Goal: Task Accomplishment & Management: Manage account settings

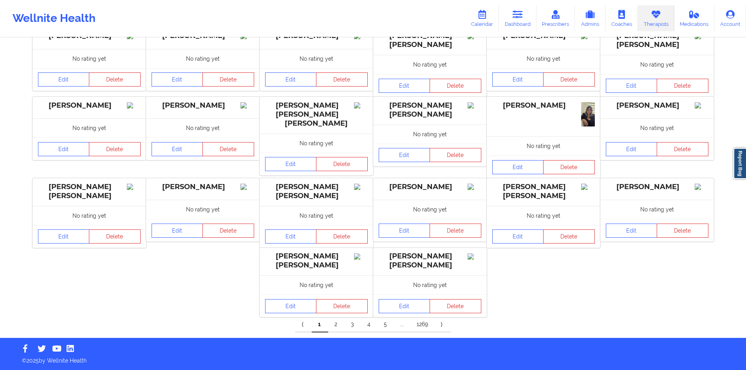
drag, startPoint x: 0, startPoint y: 0, endPoint x: 418, endPoint y: 324, distance: 528.8
click at [418, 324] on link "1269" at bounding box center [422, 325] width 24 height 16
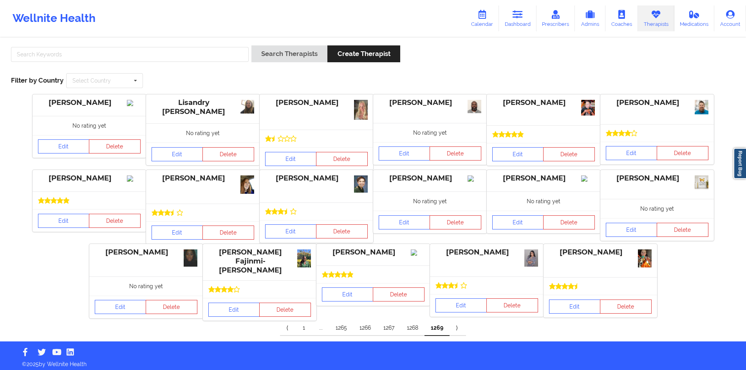
scroll to position [5, 0]
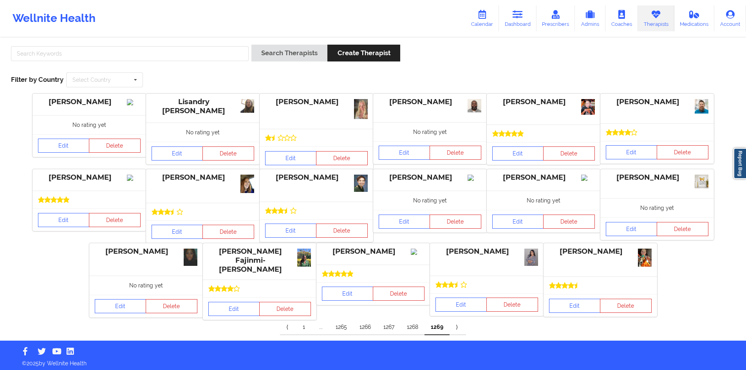
click at [341, 324] on link "1265" at bounding box center [341, 327] width 24 height 16
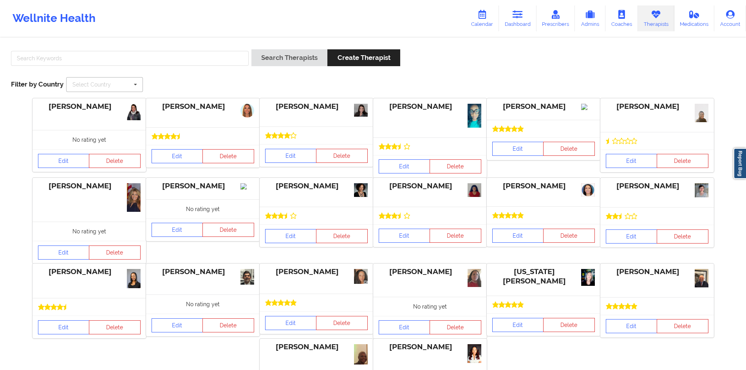
click at [132, 87] on icon at bounding box center [136, 85] width 12 height 14
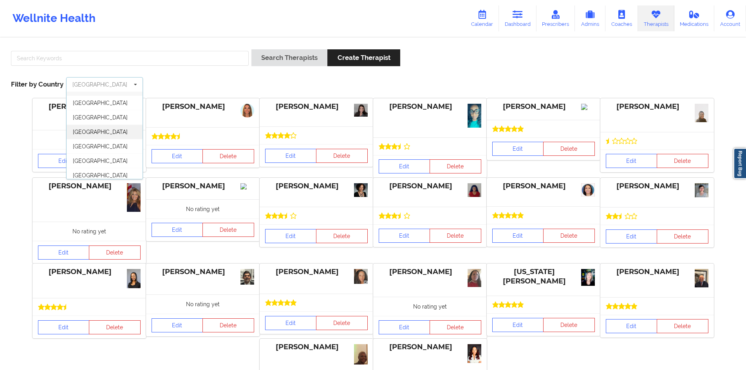
scroll to position [14, 0]
click at [91, 104] on div "[GEOGRAPHIC_DATA]" at bounding box center [105, 99] width 76 height 14
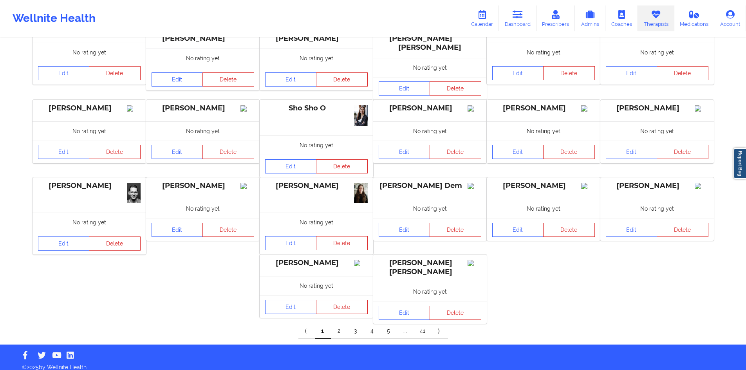
scroll to position [78, 0]
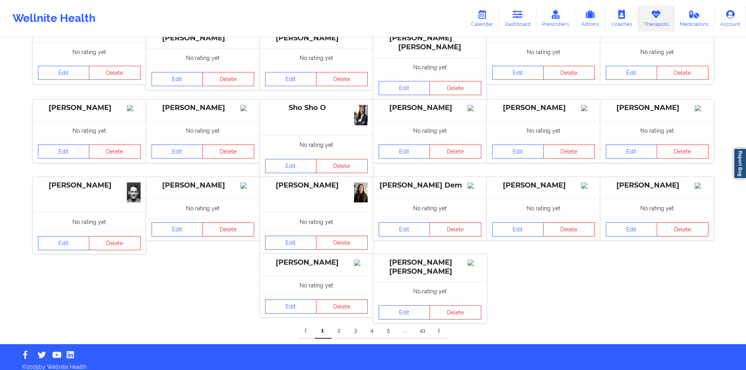
click at [374, 325] on link "4" at bounding box center [372, 331] width 16 height 16
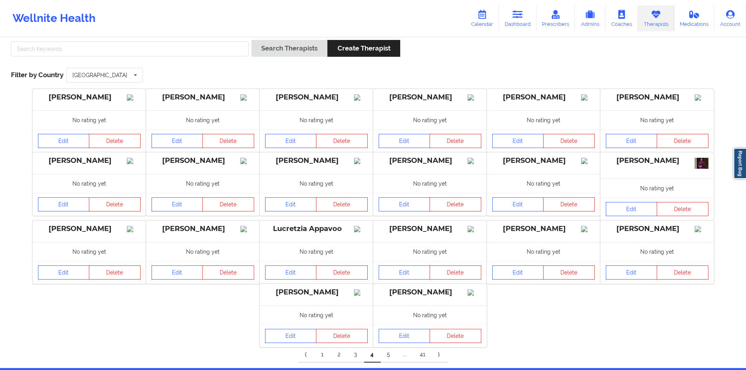
scroll to position [64, 0]
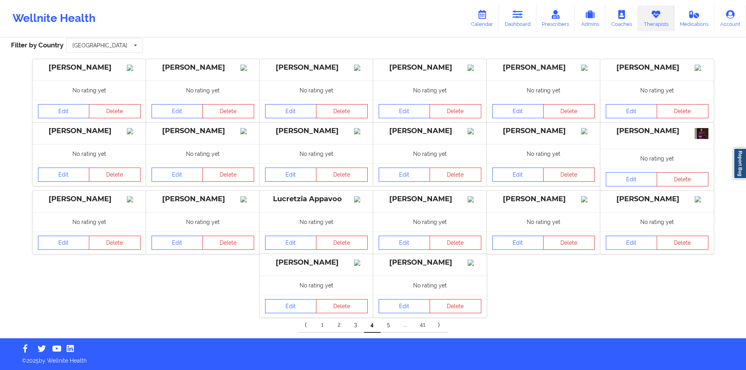
click at [388, 323] on link "5" at bounding box center [389, 325] width 16 height 16
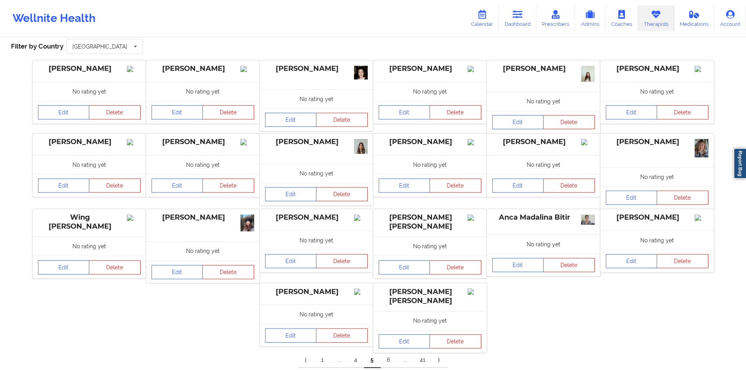
scroll to position [75, 0]
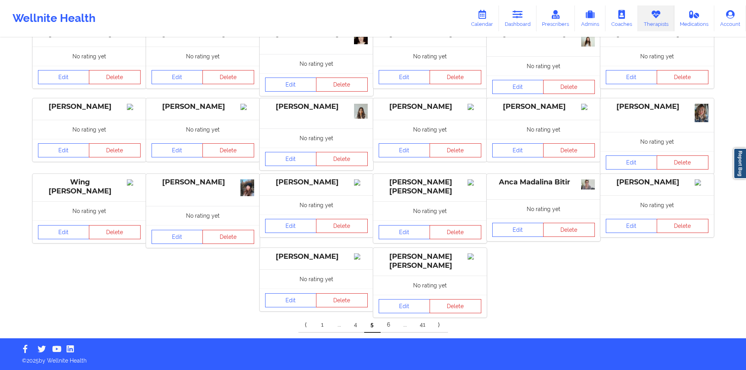
click at [386, 324] on link "6" at bounding box center [389, 325] width 16 height 16
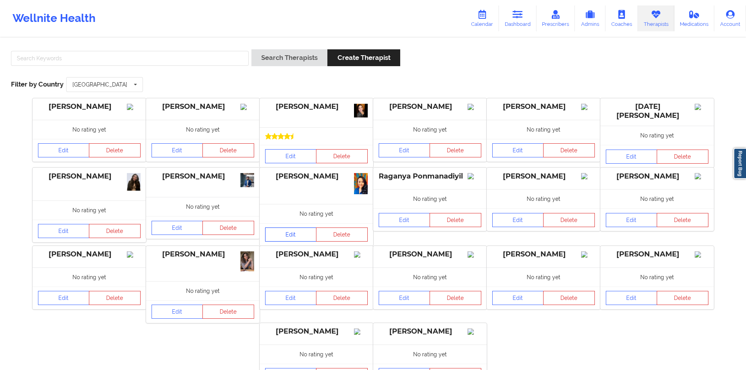
click at [301, 233] on link "Edit" at bounding box center [291, 234] width 52 height 14
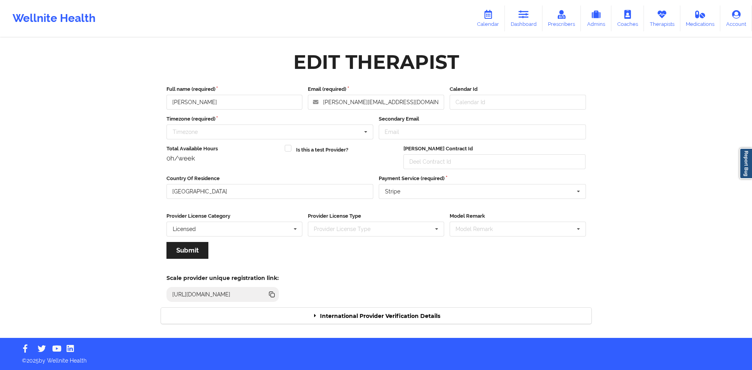
click at [315, 317] on icon at bounding box center [315, 315] width 7 height 5
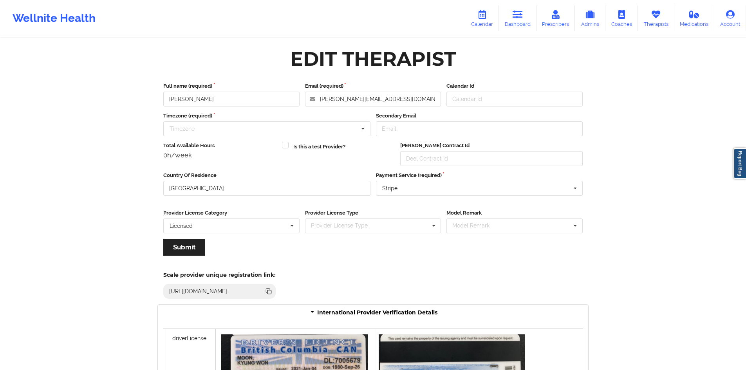
click at [68, 20] on div "Wellnite Health" at bounding box center [54, 18] width 108 height 31
click at [547, 19] on link "Prescribers" at bounding box center [555, 18] width 39 height 26
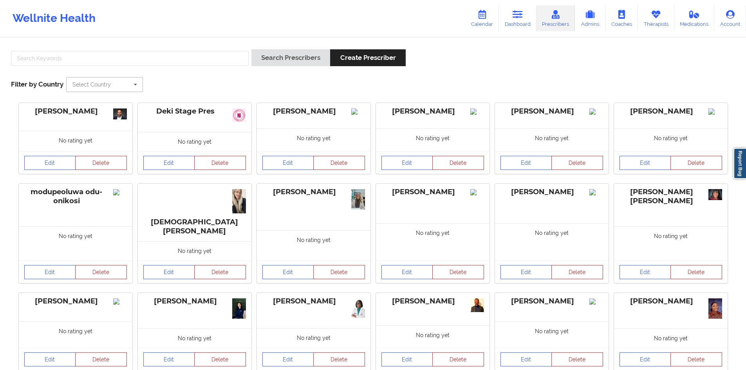
click at [103, 79] on input "text" at bounding box center [105, 85] width 76 height 14
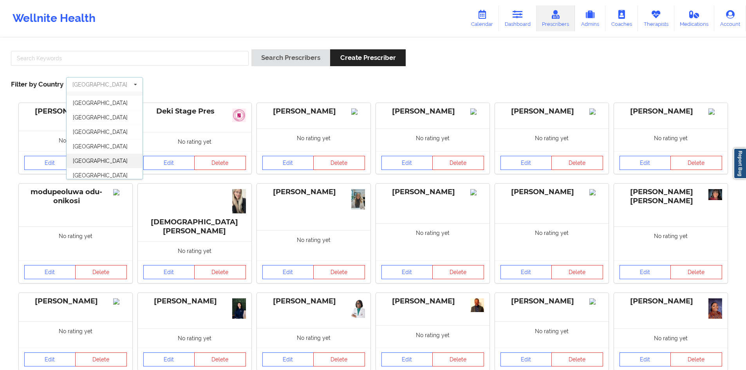
scroll to position [14, 0]
click at [112, 160] on div "[GEOGRAPHIC_DATA]" at bounding box center [105, 157] width 76 height 14
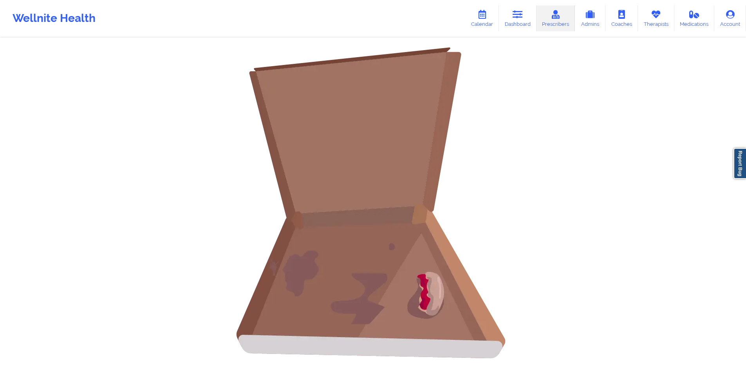
scroll to position [0, 0]
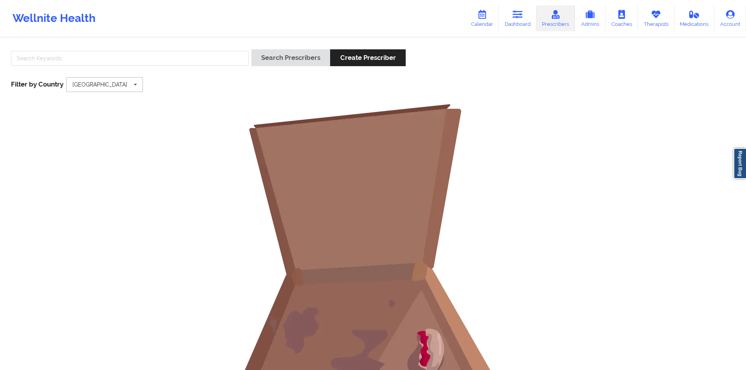
click at [88, 79] on input "text" at bounding box center [105, 85] width 76 height 14
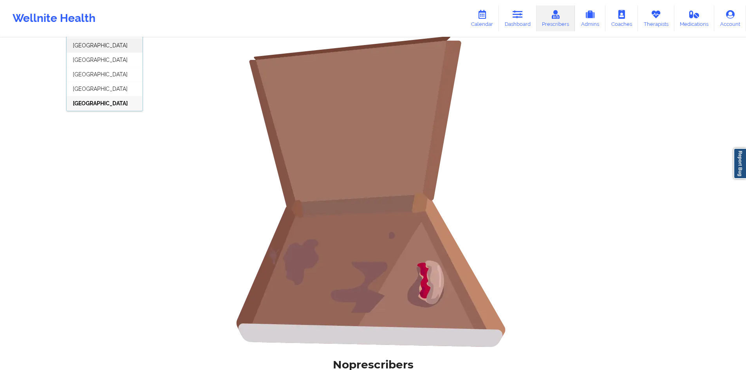
click at [106, 47] on div "[GEOGRAPHIC_DATA]" at bounding box center [105, 45] width 76 height 14
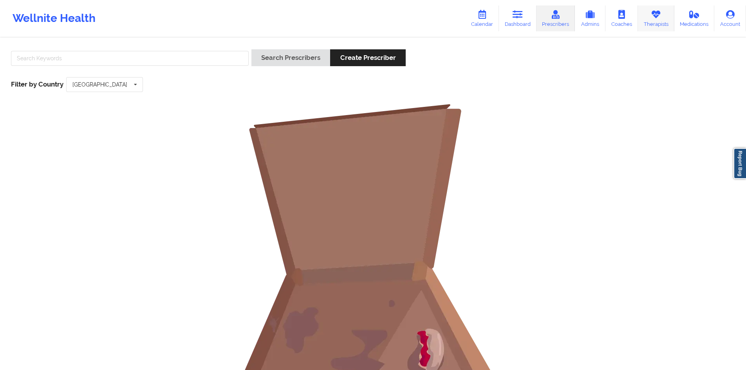
click at [651, 14] on link "Therapists" at bounding box center [656, 18] width 36 height 26
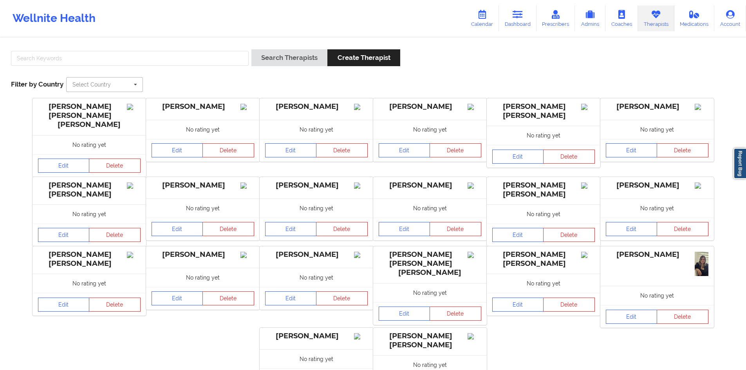
click at [124, 87] on input "text" at bounding box center [105, 85] width 76 height 14
click at [91, 95] on div "[GEOGRAPHIC_DATA]" at bounding box center [105, 99] width 76 height 14
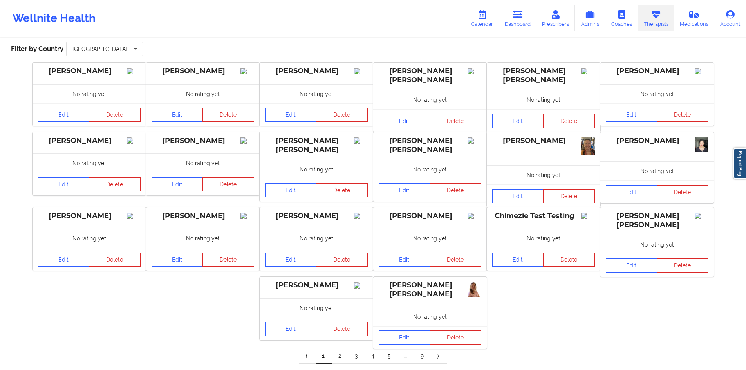
scroll to position [70, 0]
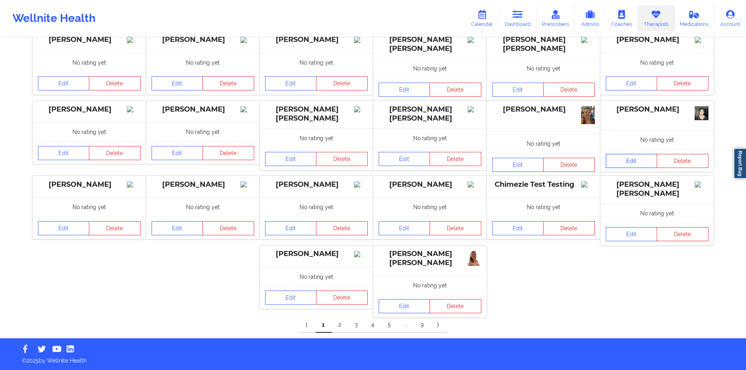
click at [645, 162] on link "Edit" at bounding box center [632, 161] width 52 height 14
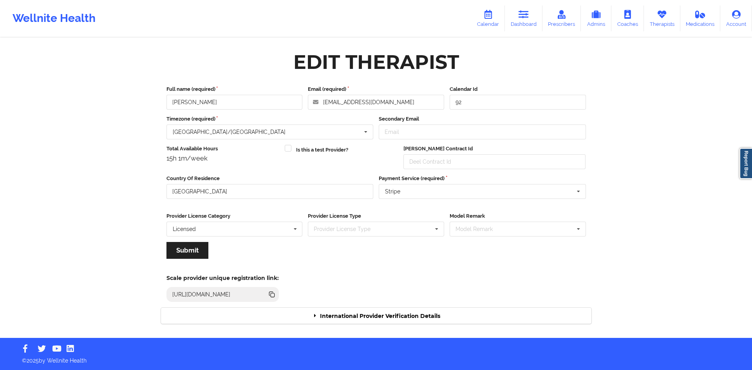
click at [361, 320] on div "International Provider Verification Details" at bounding box center [376, 316] width 430 height 16
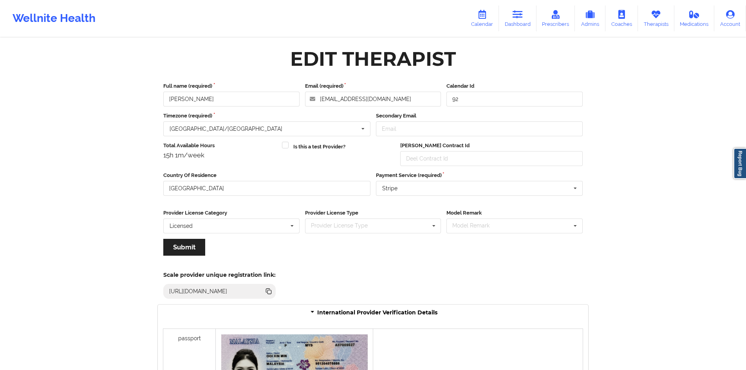
click at [49, 12] on div "Wellnite Health" at bounding box center [54, 18] width 108 height 31
